Goal: Task Accomplishment & Management: Manage account settings

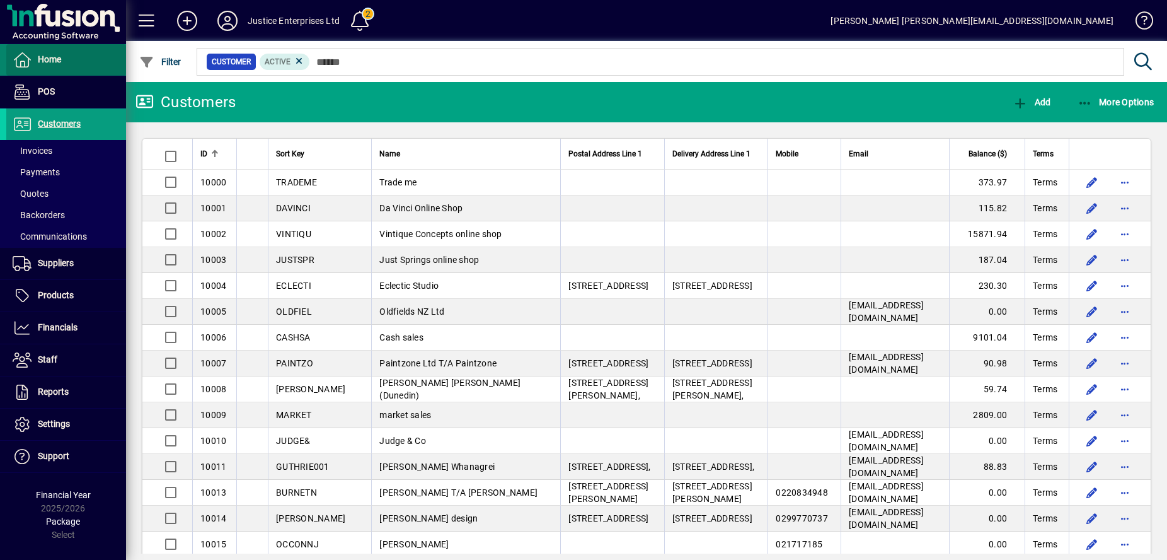
click at [46, 61] on span "Home" at bounding box center [49, 59] width 23 height 10
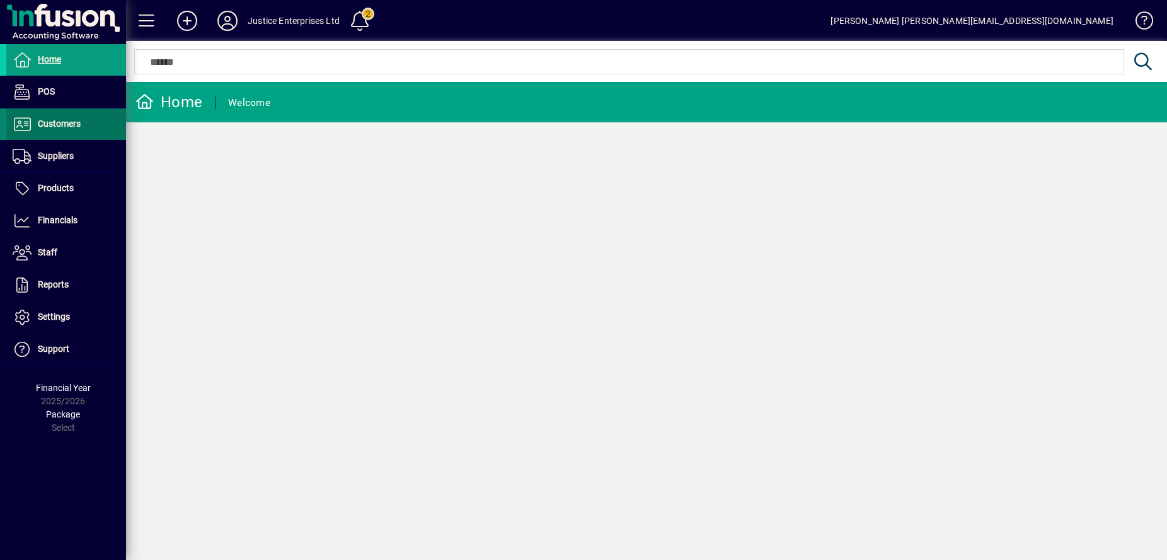
click at [54, 120] on span "Customers" at bounding box center [59, 124] width 43 height 10
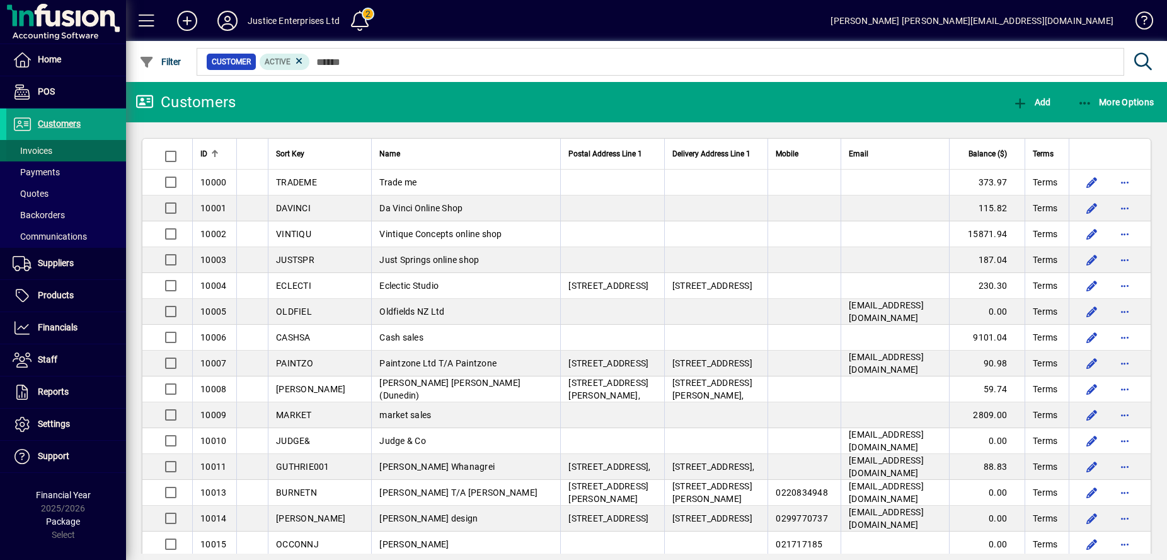
click at [62, 147] on span at bounding box center [66, 151] width 120 height 30
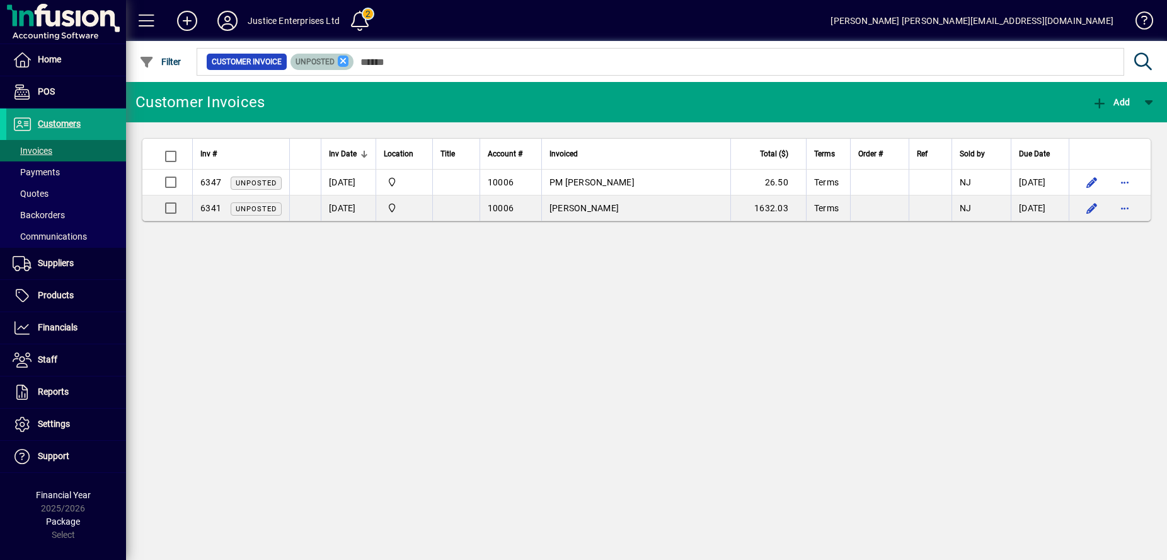
click at [346, 59] on icon at bounding box center [343, 60] width 11 height 11
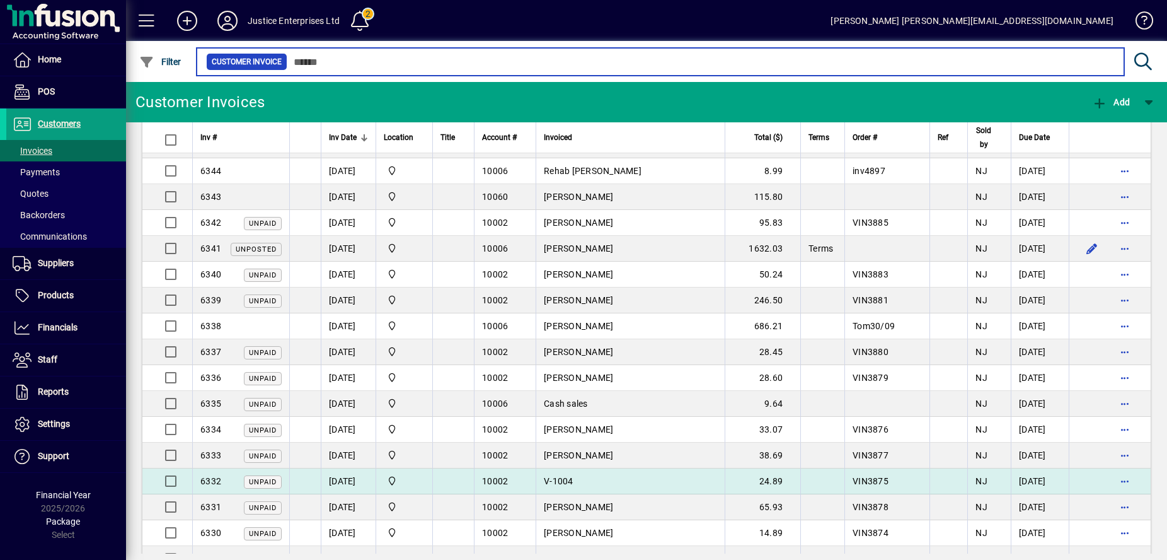
scroll to position [473, 0]
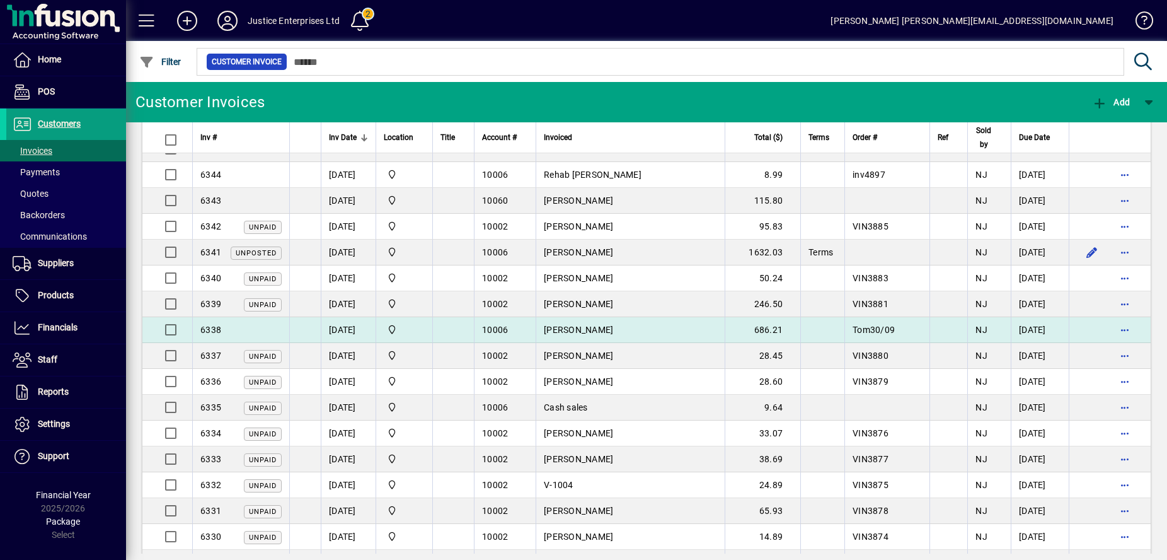
click at [565, 326] on span "[PERSON_NAME]" at bounding box center [578, 330] width 69 height 10
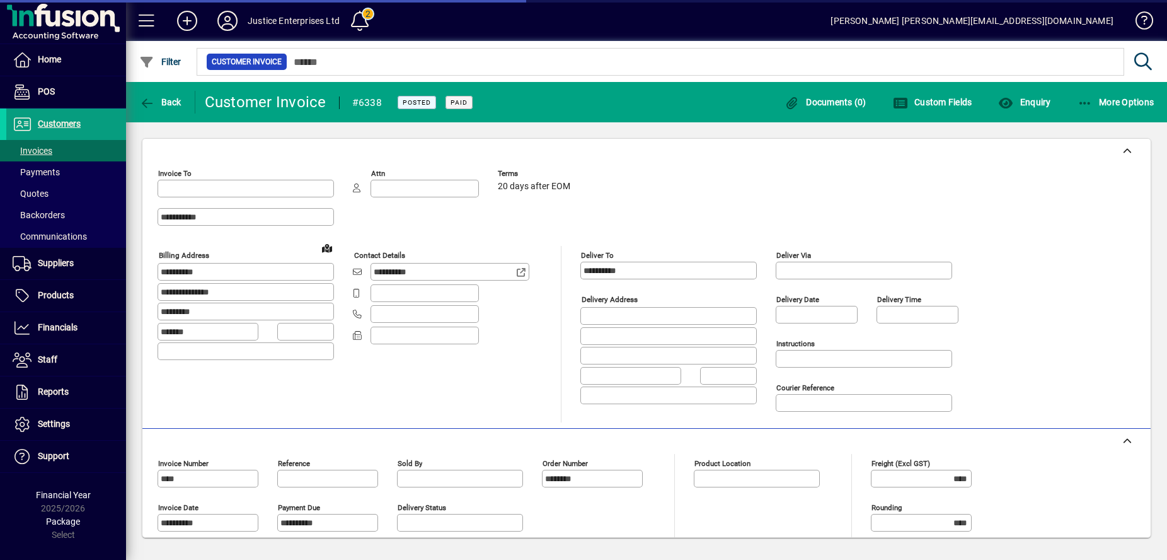
type input "**********"
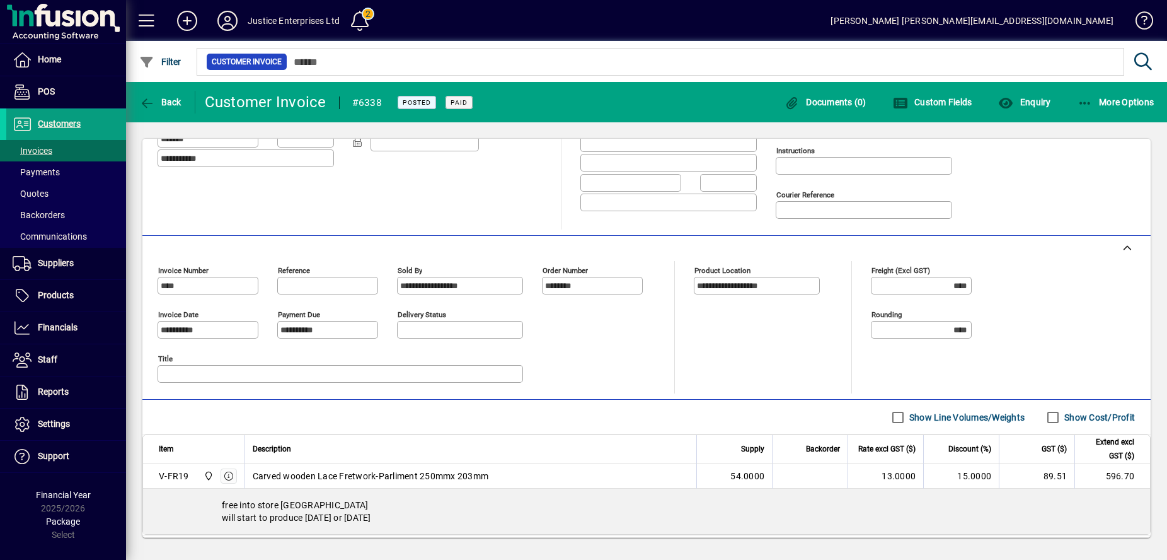
scroll to position [262, 0]
